Goal: Navigation & Orientation: Find specific page/section

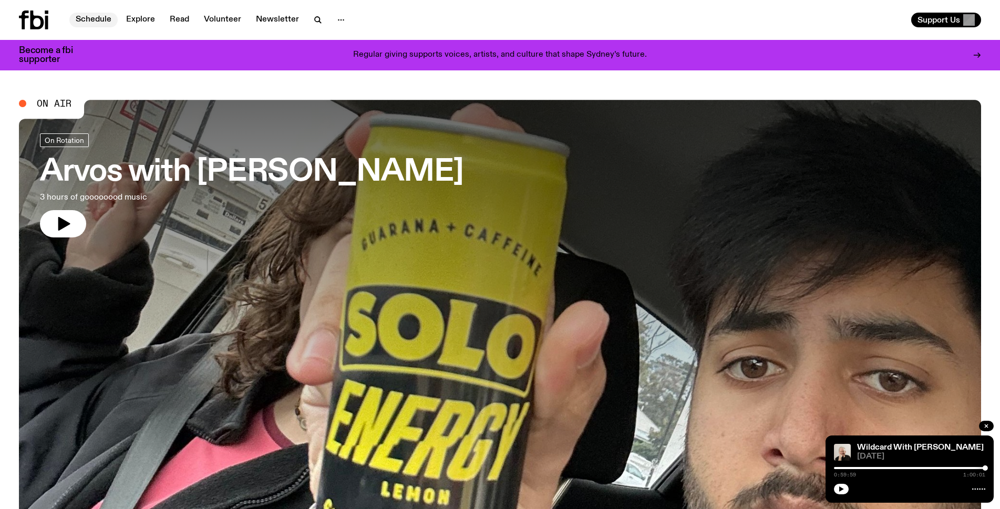
click at [100, 18] on link "Schedule" at bounding box center [93, 20] width 48 height 15
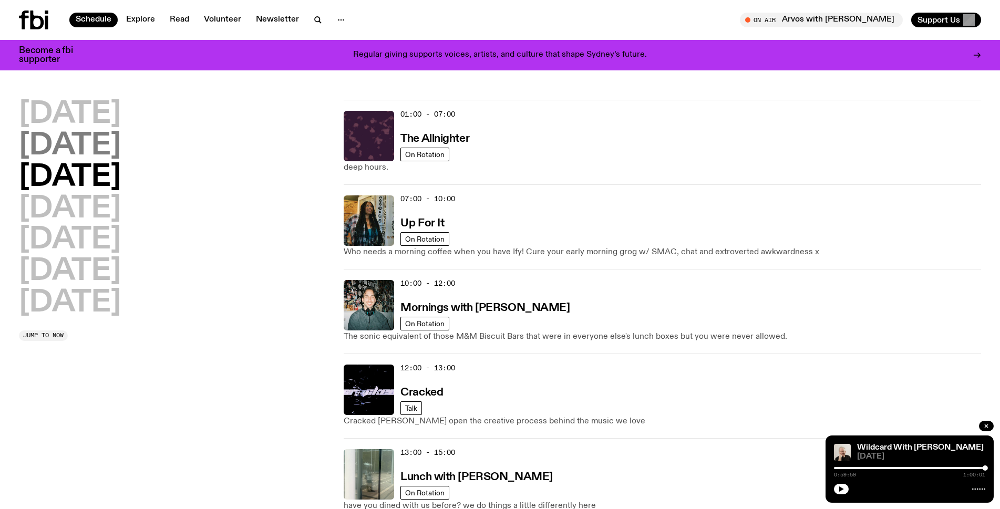
click at [63, 145] on h2 "[DATE]" at bounding box center [70, 145] width 102 height 29
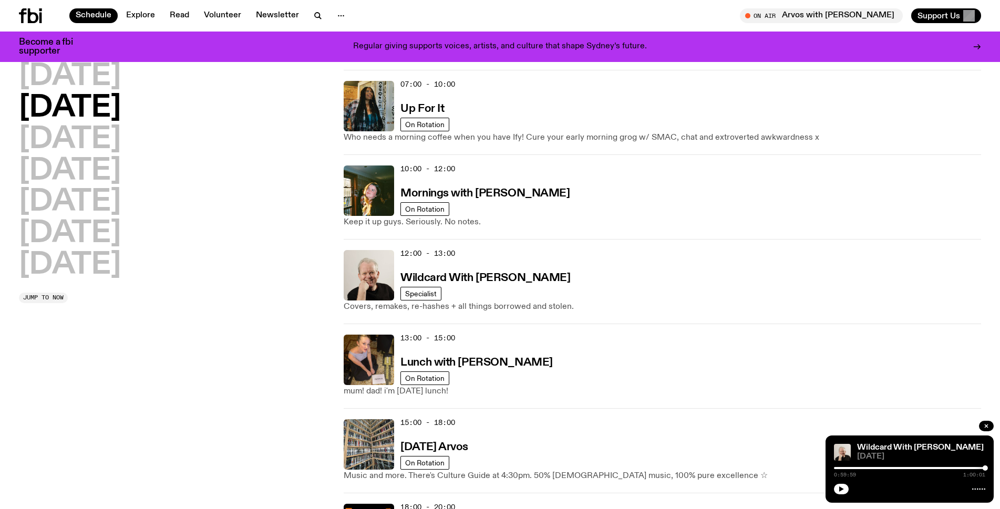
scroll to position [134, 0]
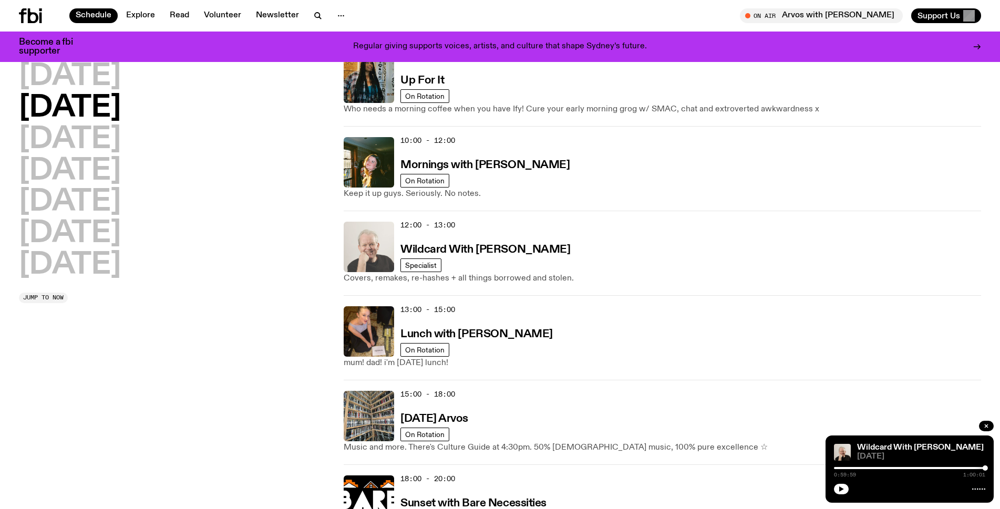
click at [369, 242] on img at bounding box center [369, 247] width 50 height 50
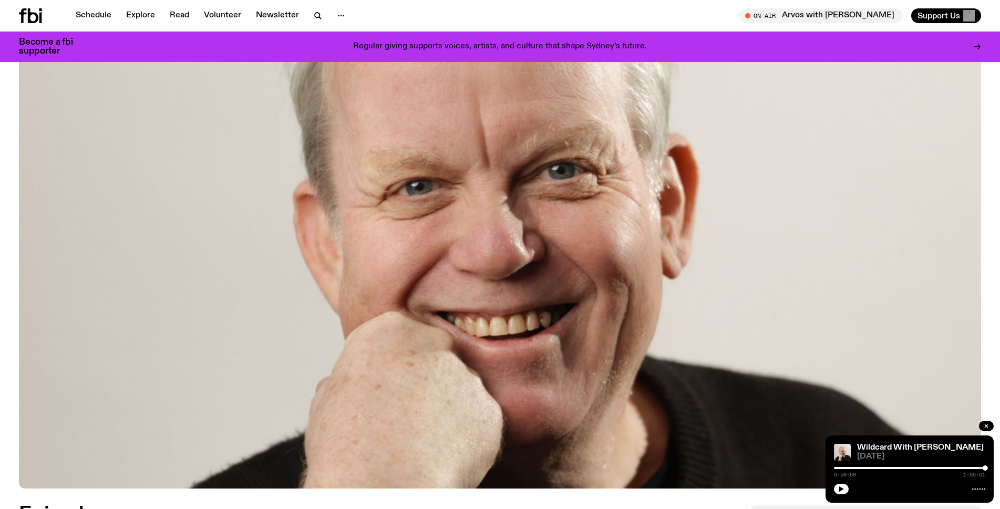
scroll to position [412, 0]
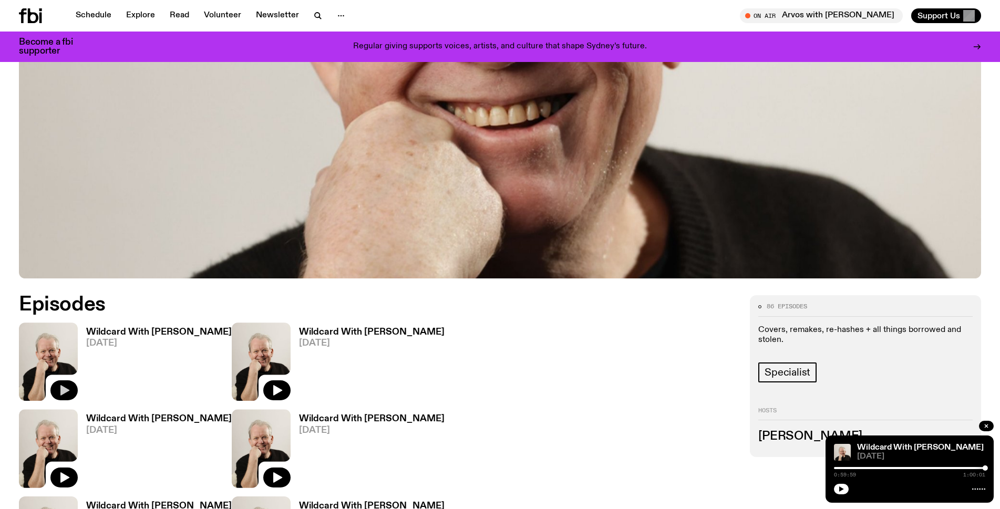
click at [66, 388] on icon "button" at bounding box center [64, 390] width 13 height 13
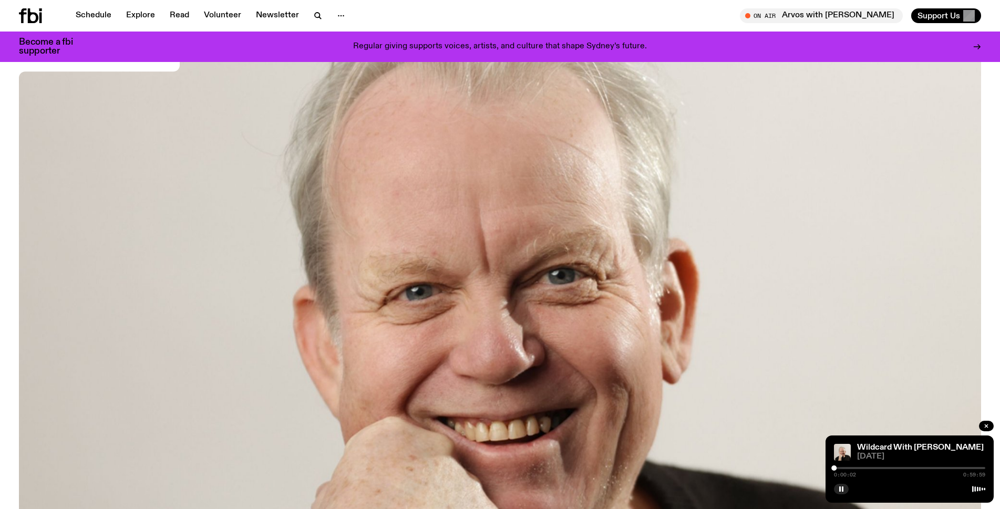
scroll to position [44, 0]
